Goal: Task Accomplishment & Management: Use online tool/utility

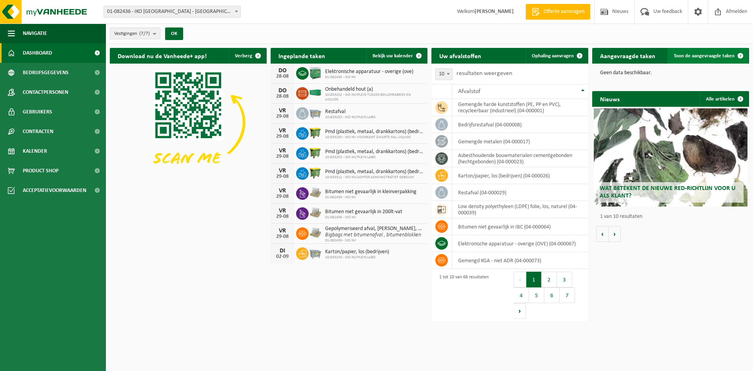
click at [689, 58] on span "Toon de aangevraagde taken" at bounding box center [704, 55] width 61 height 5
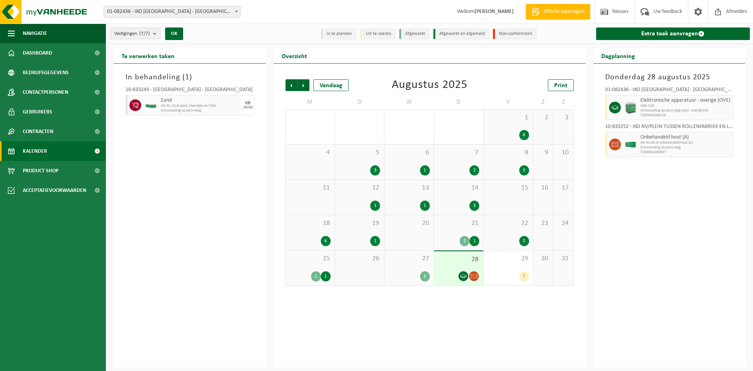
click at [665, 105] on span "KGA Colli" at bounding box center [685, 106] width 91 height 5
click at [666, 112] on span "Omwisseling op aanvraag (excl. voorrijkost)" at bounding box center [685, 110] width 91 height 5
click at [456, 273] on div at bounding box center [458, 276] width 41 height 11
click at [643, 110] on span "Omwisseling op aanvraag (excl. voorrijkost)" at bounding box center [685, 110] width 91 height 5
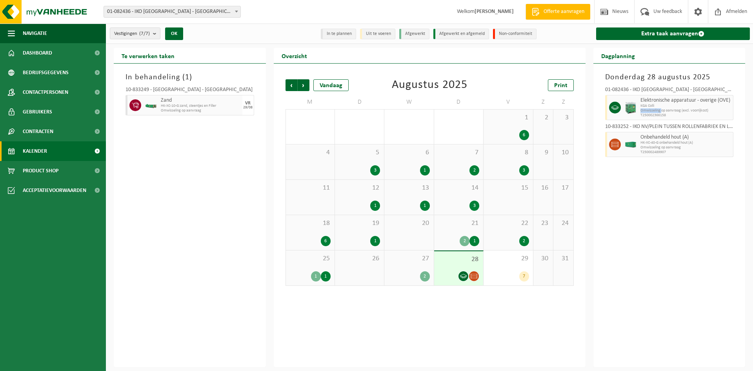
click at [643, 110] on span "Omwisseling op aanvraag (excl. voorrijkost)" at bounding box center [685, 110] width 91 height 5
click at [705, 115] on span "T250002366158" at bounding box center [685, 115] width 91 height 5
click at [660, 101] on span "Elektronische apparatuur - overige (OVE)" at bounding box center [685, 100] width 91 height 6
click at [443, 264] on div "28" at bounding box center [458, 268] width 49 height 34
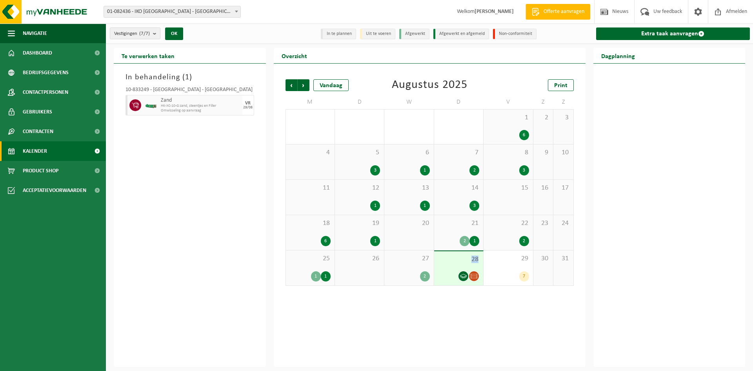
click at [443, 264] on div "28" at bounding box center [458, 268] width 49 height 34
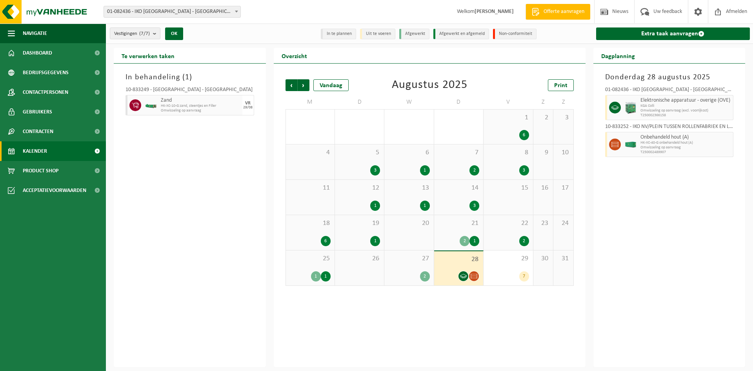
click at [662, 143] on span "HK-XC-40-G onbehandeld hout (A)" at bounding box center [685, 142] width 91 height 5
click at [660, 113] on span "T250002366158" at bounding box center [685, 115] width 91 height 5
click at [658, 100] on span "Elektronische apparatuur - overige (OVE)" at bounding box center [685, 100] width 91 height 6
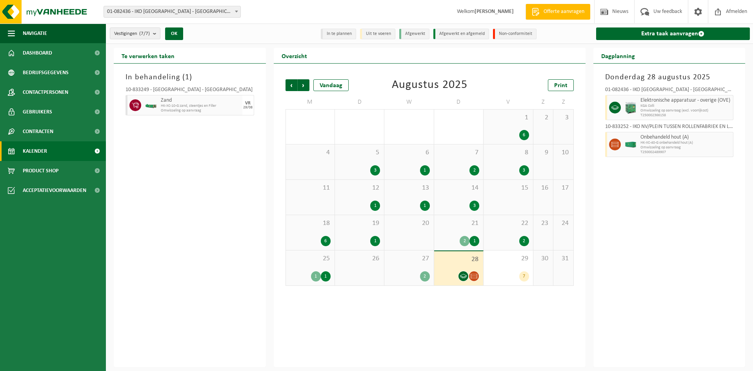
click at [447, 254] on div "28" at bounding box center [458, 268] width 49 height 34
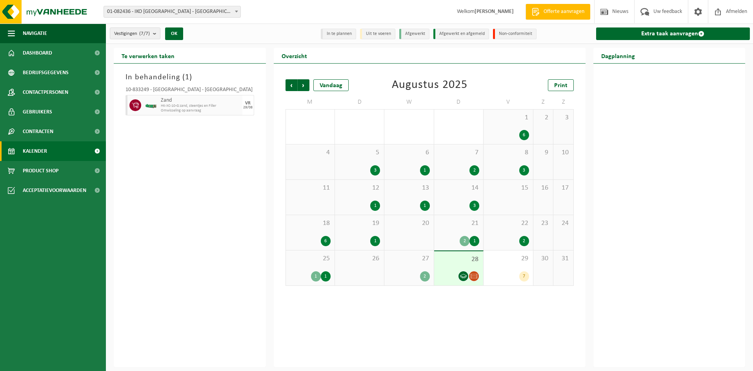
click at [465, 276] on icon at bounding box center [463, 276] width 7 height 4
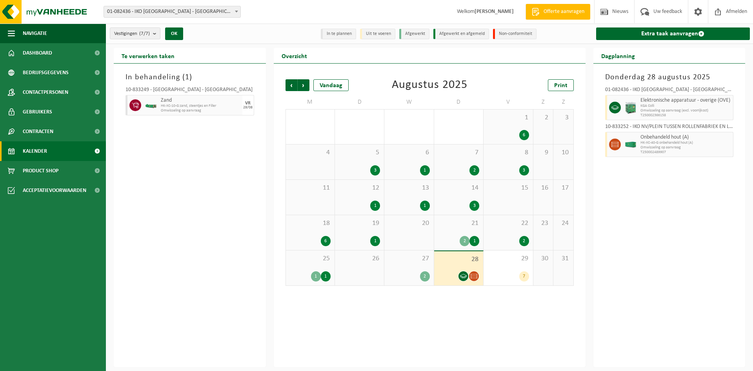
click at [476, 274] on icon at bounding box center [474, 276] width 7 height 7
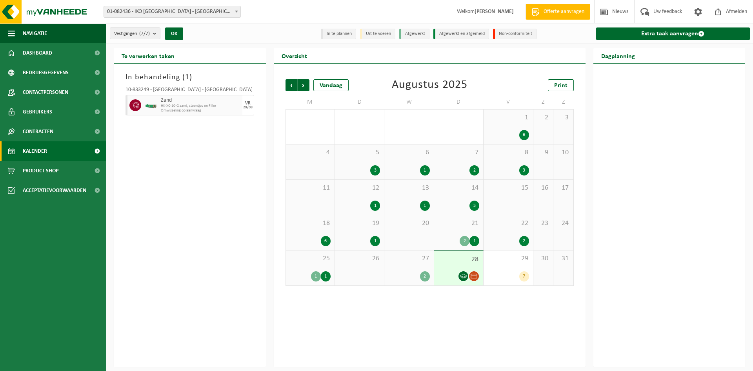
click at [464, 276] on icon at bounding box center [463, 276] width 7 height 7
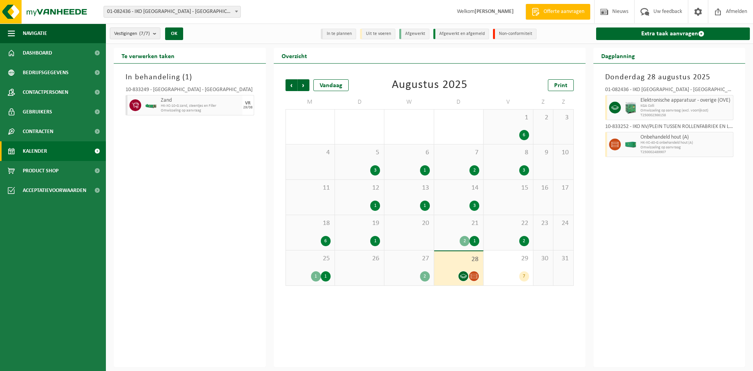
click at [678, 104] on span "KGA Colli" at bounding box center [685, 106] width 91 height 5
click at [506, 273] on div "7" at bounding box center [507, 276] width 41 height 10
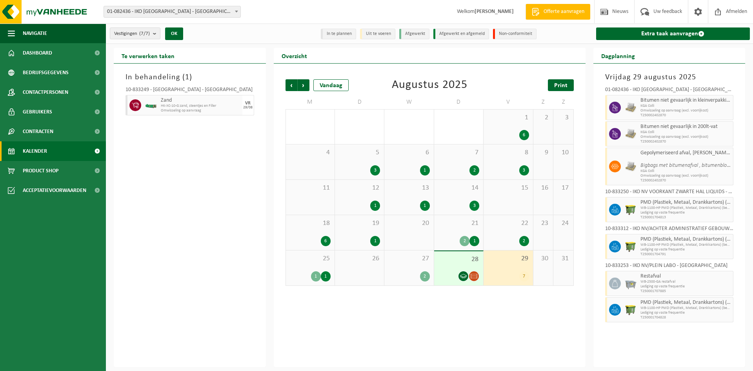
click at [555, 87] on span "Print" at bounding box center [560, 85] width 13 height 6
